Goal: Find contact information: Find contact information

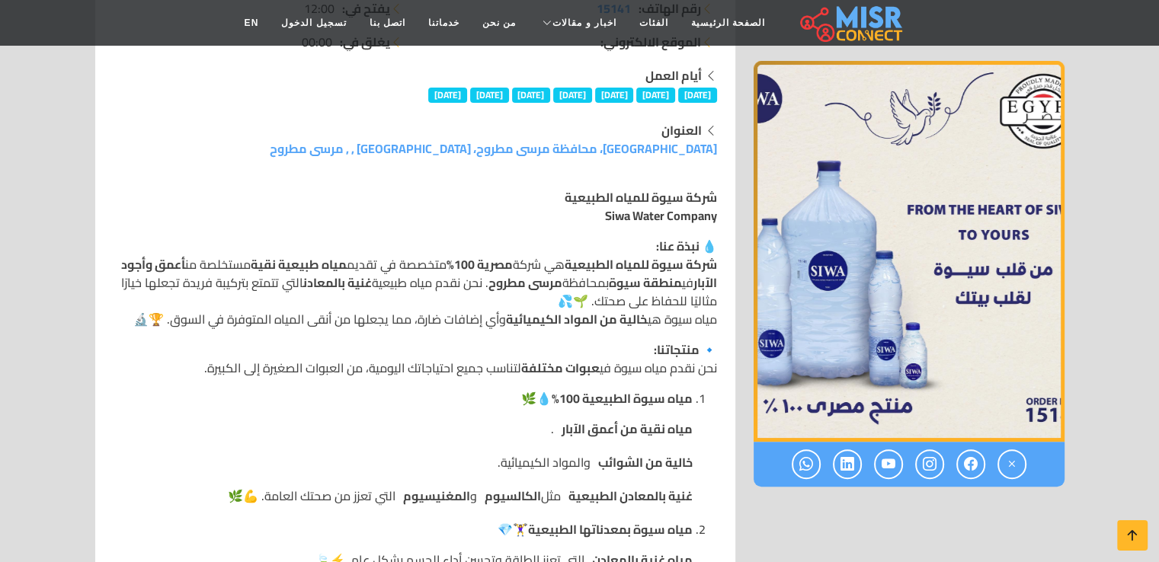
scroll to position [305, 0]
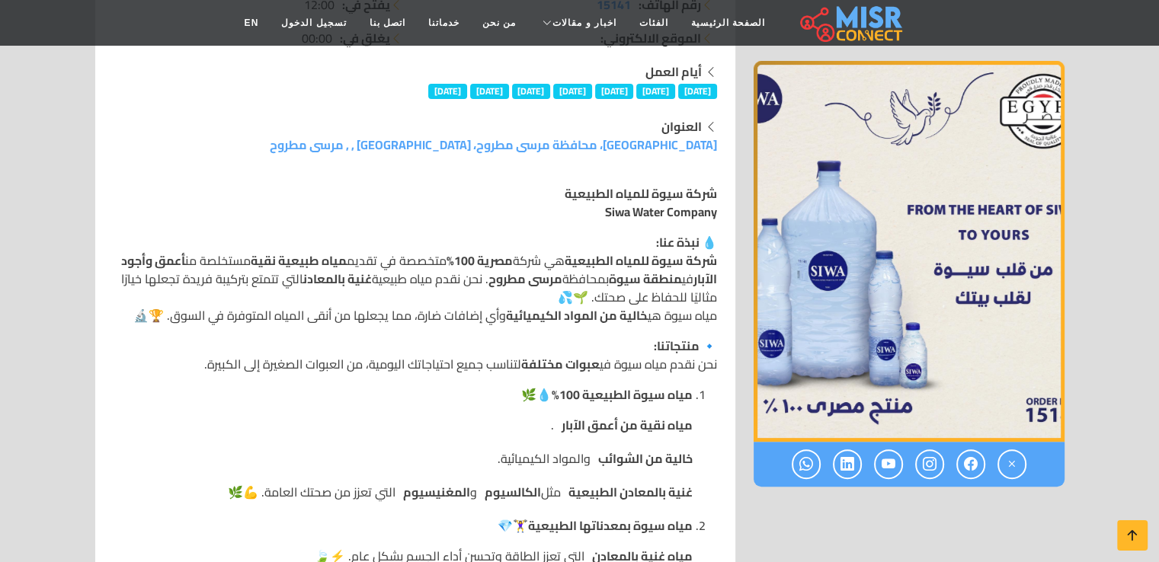
click at [845, 463] on icon at bounding box center [847, 464] width 14 height 25
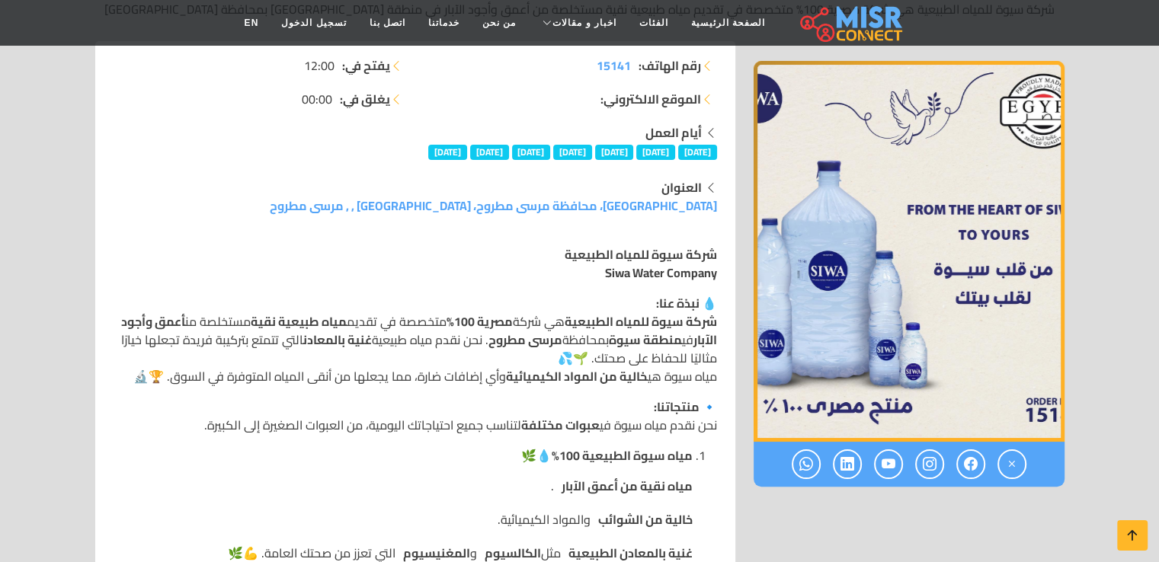
scroll to position [274, 0]
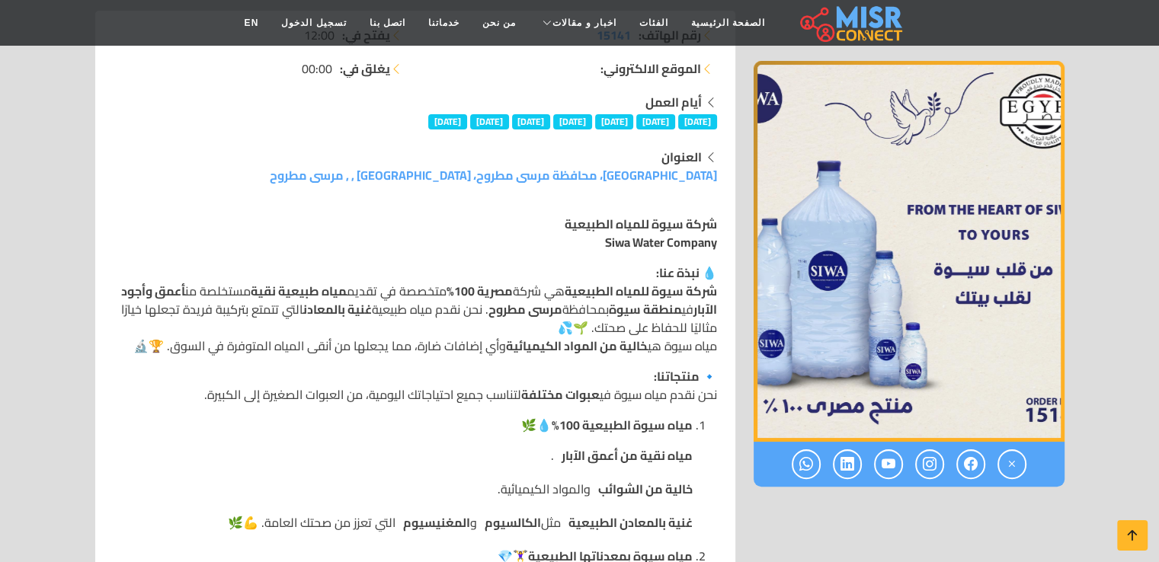
click at [845, 463] on icon at bounding box center [847, 464] width 14 height 25
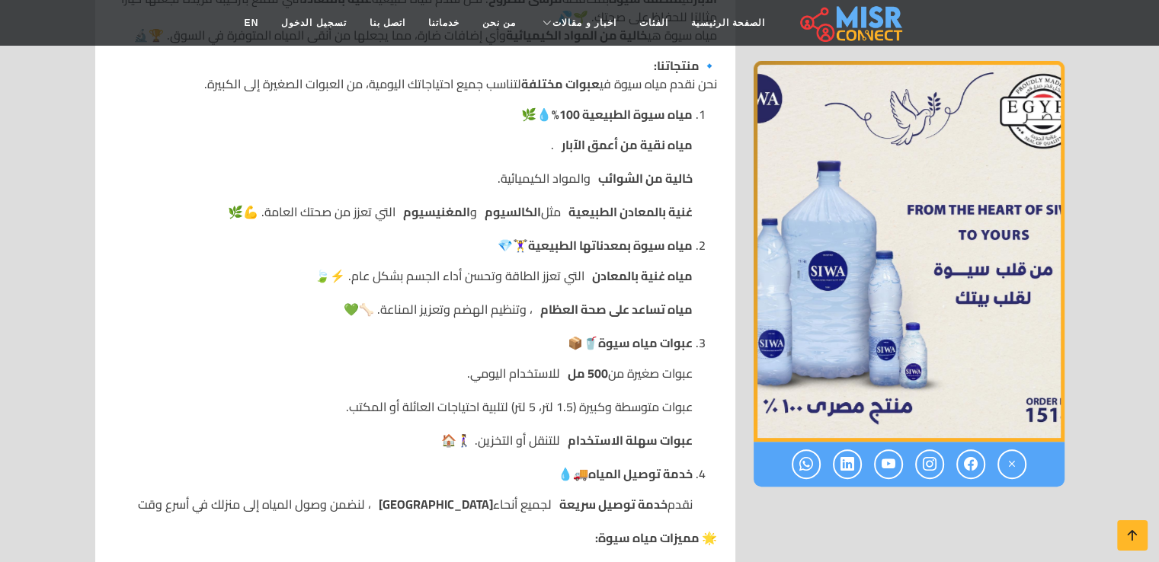
scroll to position [610, 0]
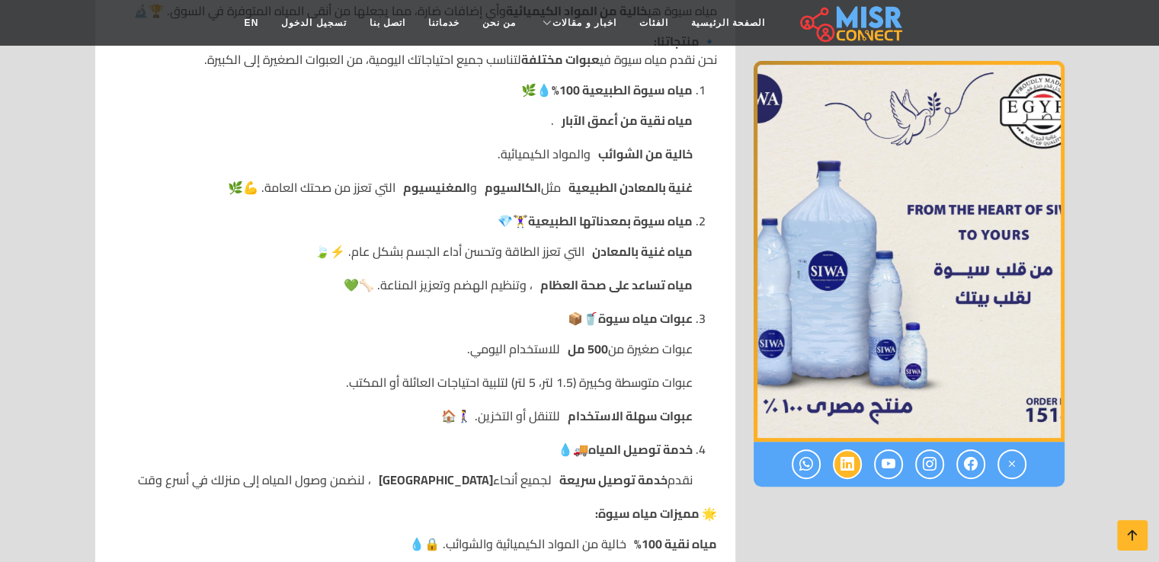
click at [848, 469] on icon at bounding box center [847, 464] width 14 height 25
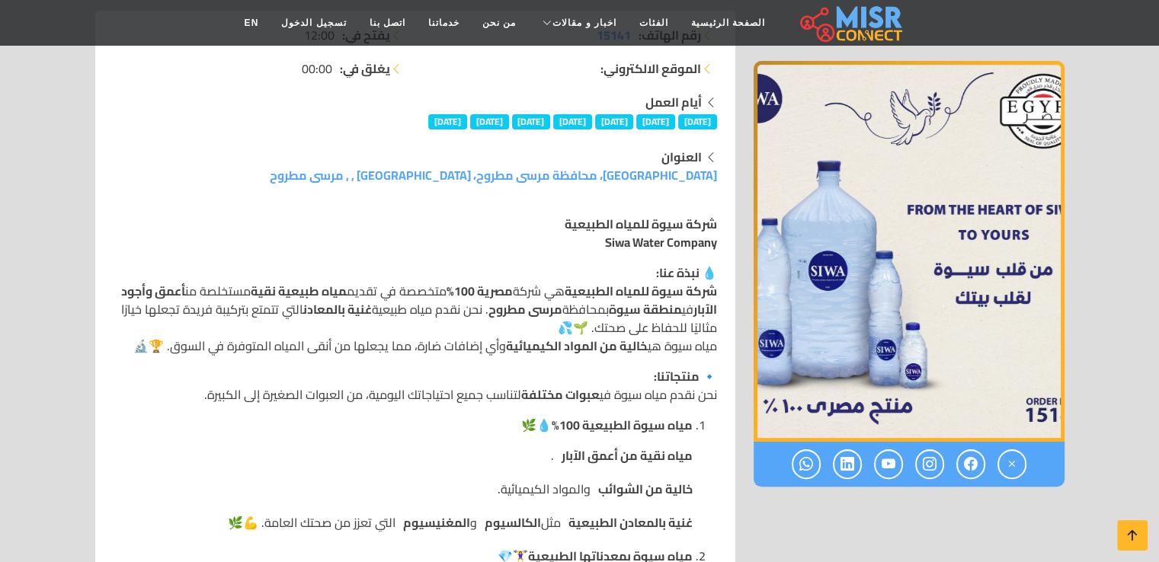
scroll to position [305, 0]
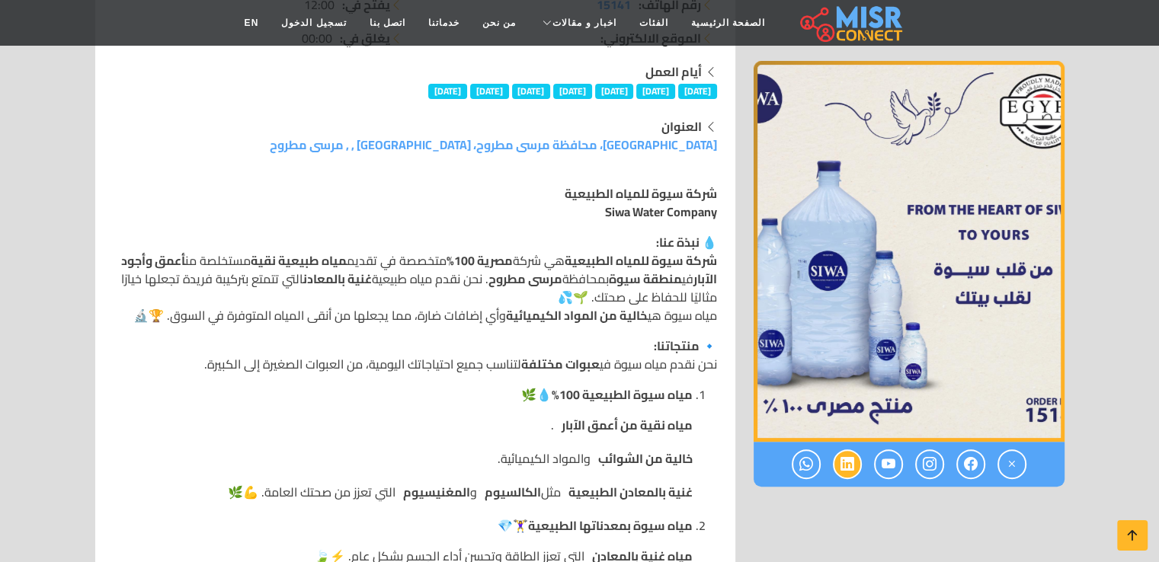
click at [848, 466] on icon at bounding box center [847, 464] width 14 height 25
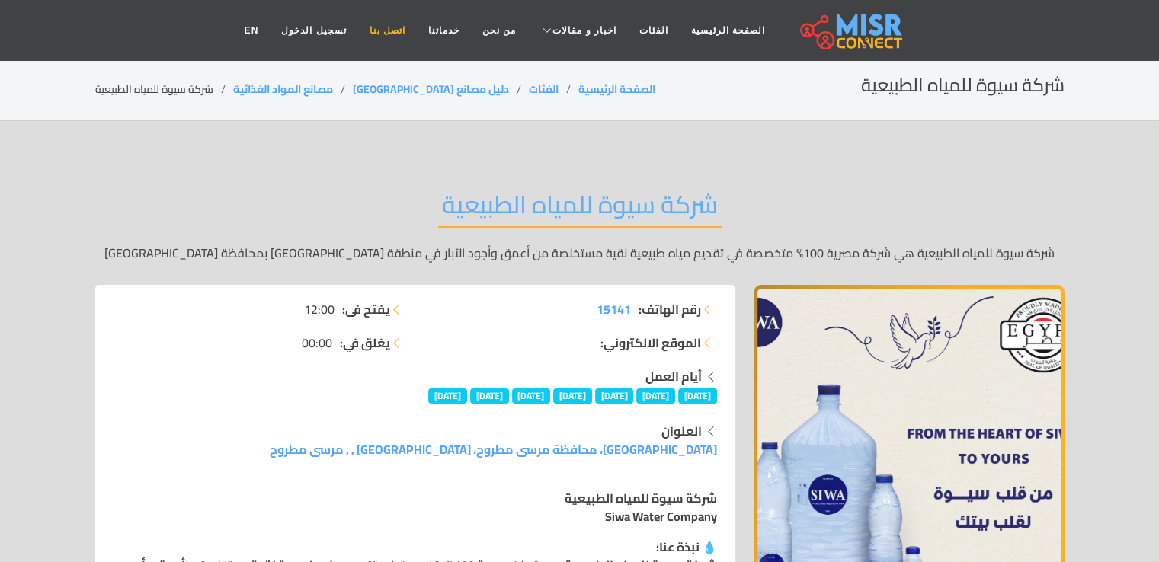
click at [411, 34] on link "اتصل بنا" at bounding box center [387, 30] width 59 height 29
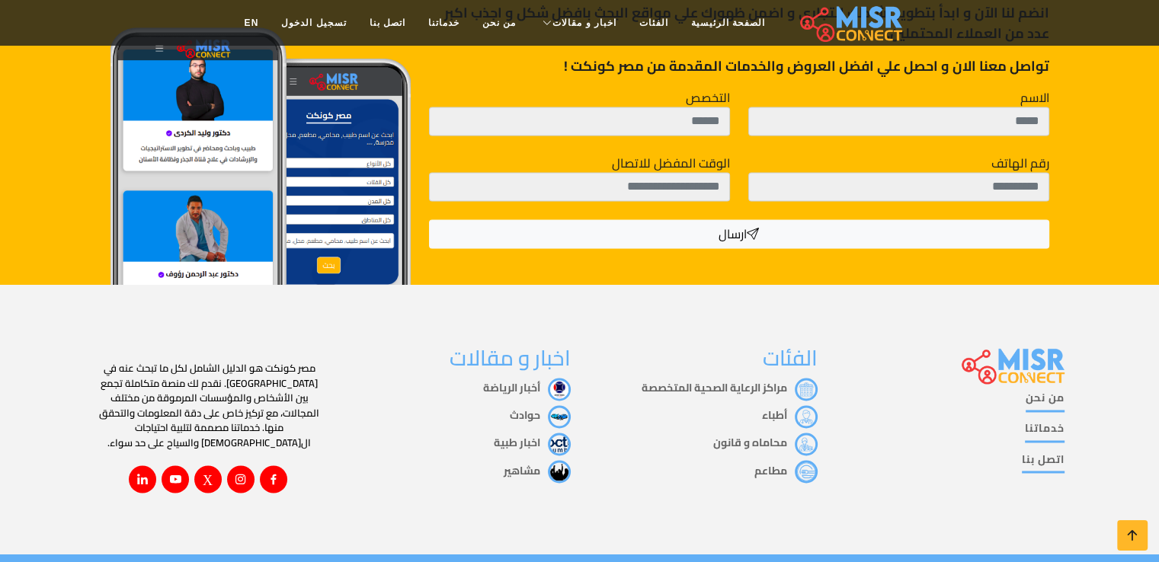
scroll to position [2467, 0]
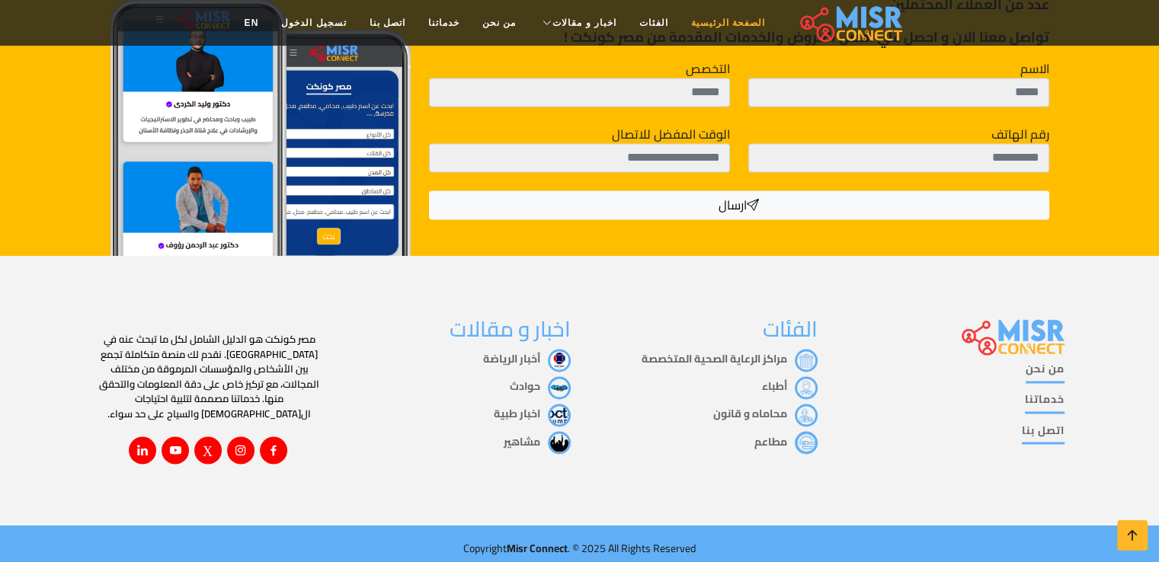
click at [690, 19] on link "الصفحة الرئيسية" at bounding box center [728, 22] width 97 height 29
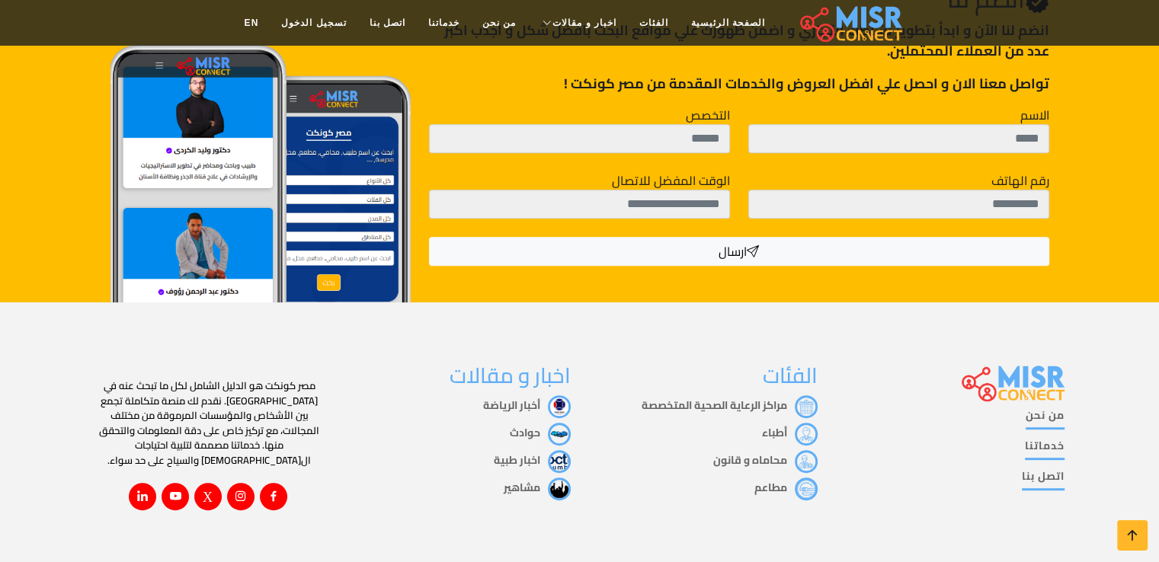
scroll to position [676, 0]
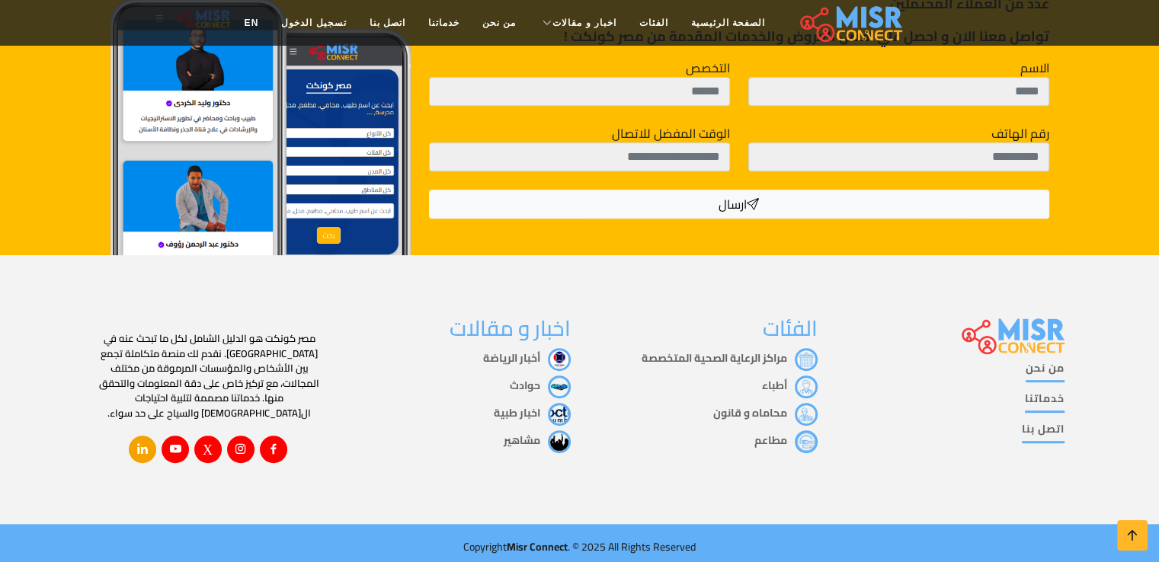
click at [143, 442] on icon at bounding box center [143, 449] width 14 height 14
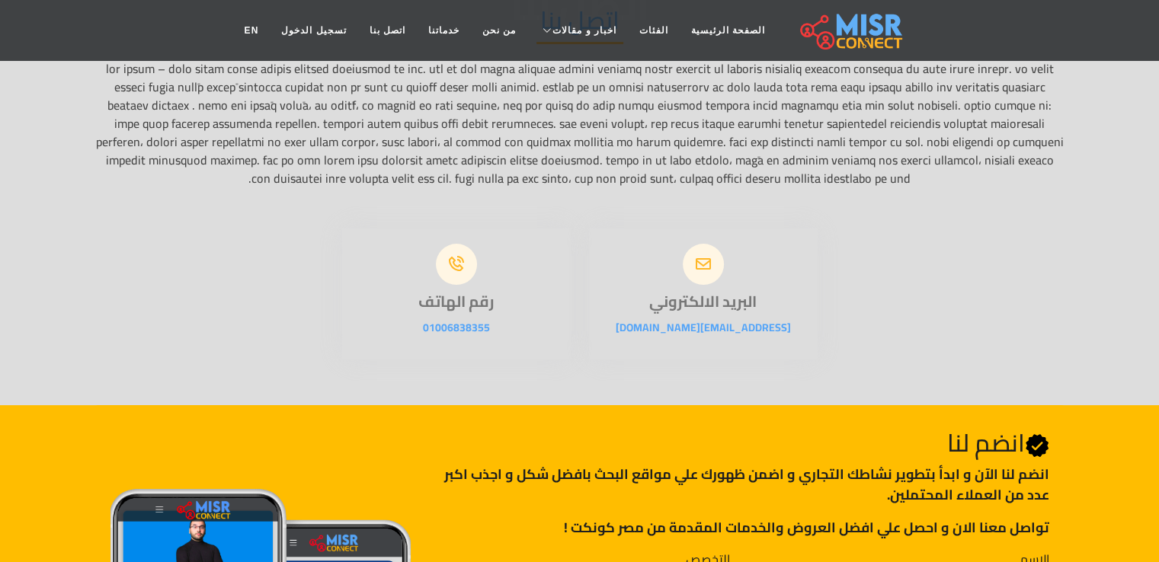
scroll to position [0, 0]
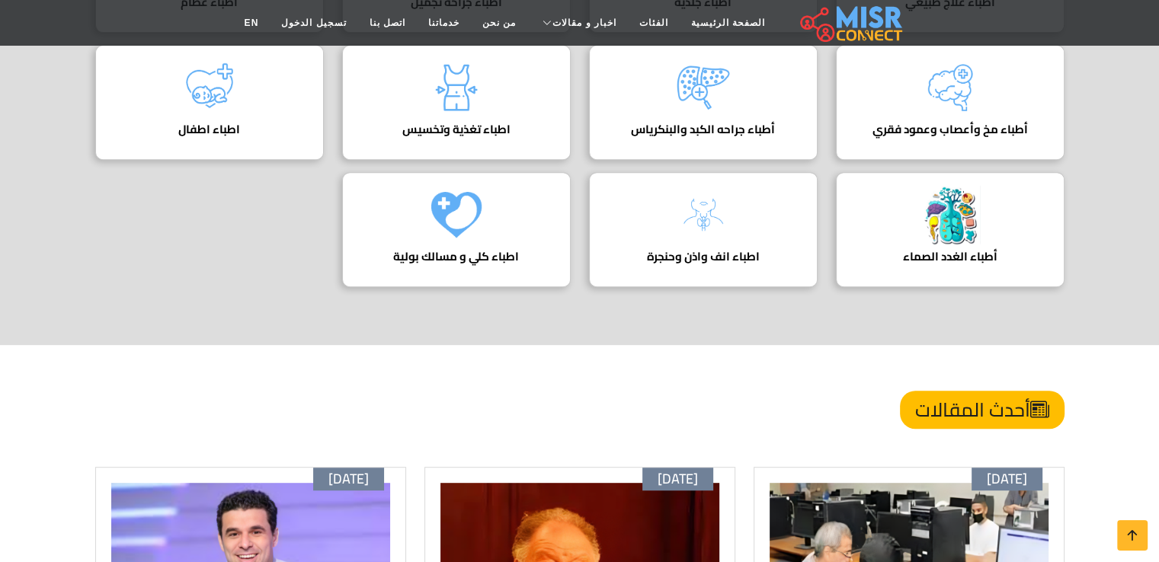
scroll to position [640, 0]
